Goal: Task Accomplishment & Management: Manage account settings

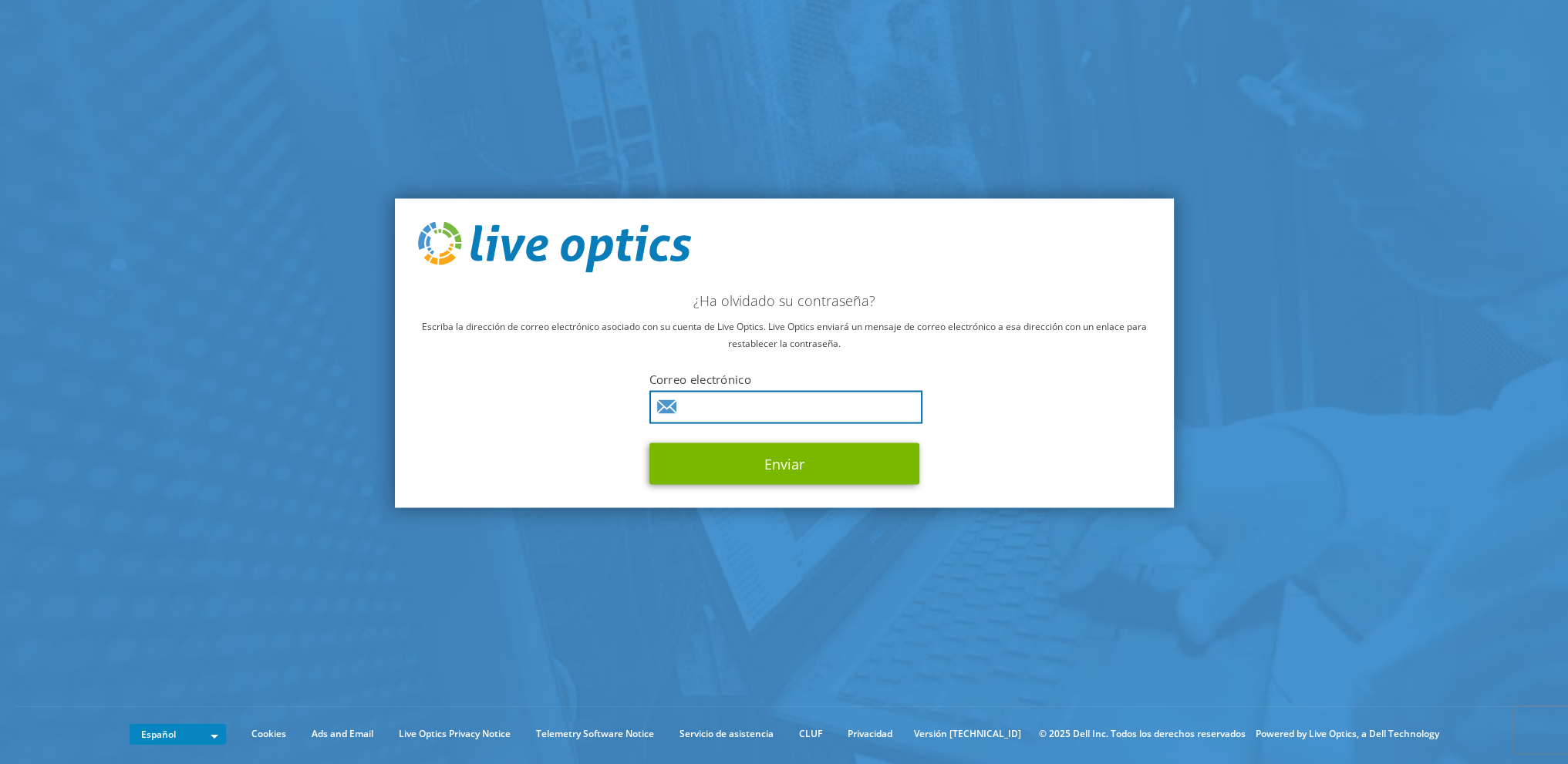
click at [742, 416] on input "text" at bounding box center [786, 407] width 273 height 33
type input "[PERSON_NAME][EMAIL_ADDRESS][DOMAIN_NAME]"
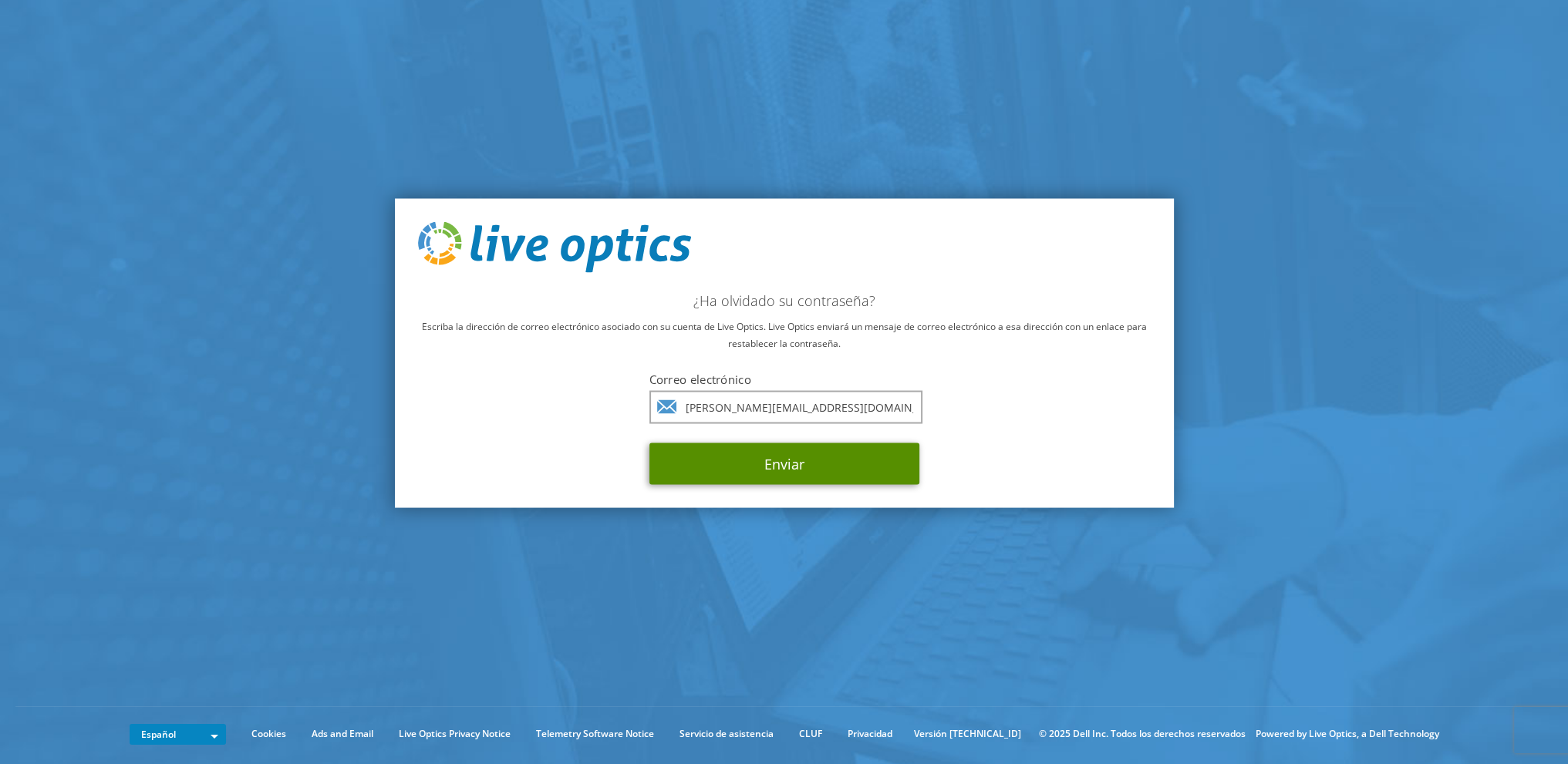
click at [774, 465] on button "Enviar" at bounding box center [784, 463] width 270 height 42
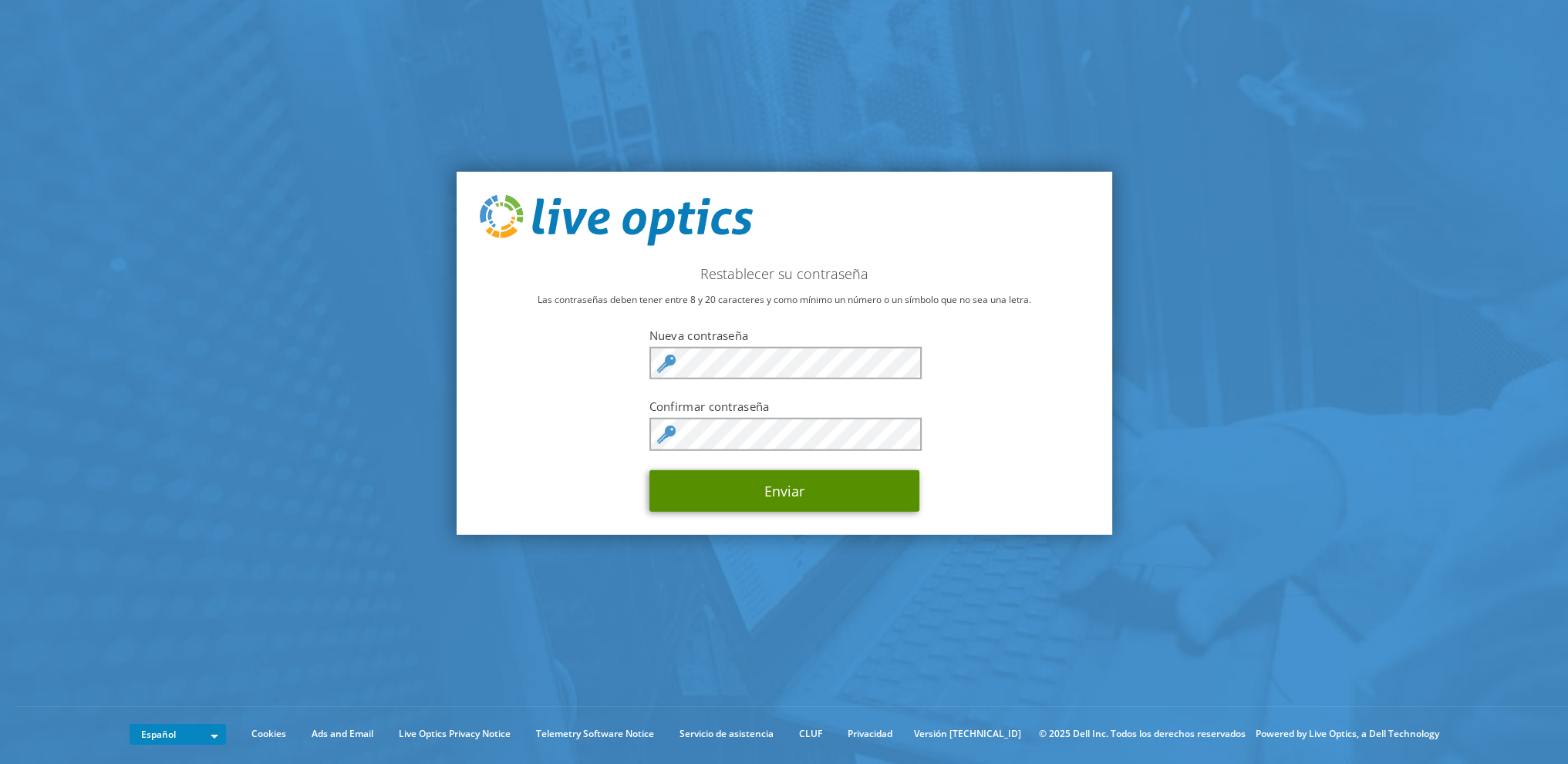
click at [691, 499] on button "Enviar" at bounding box center [784, 491] width 270 height 42
